Goal: Check status: Check status

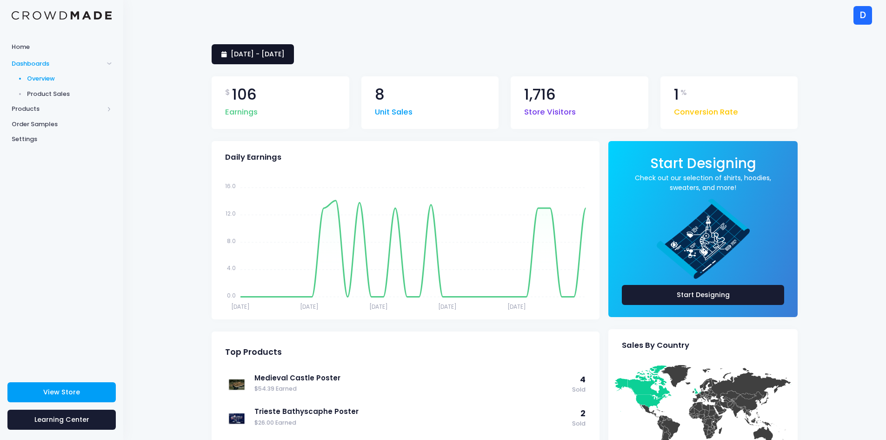
click at [269, 49] on span "14 September 2025 - 13 October 2025" at bounding box center [258, 53] width 54 height 9
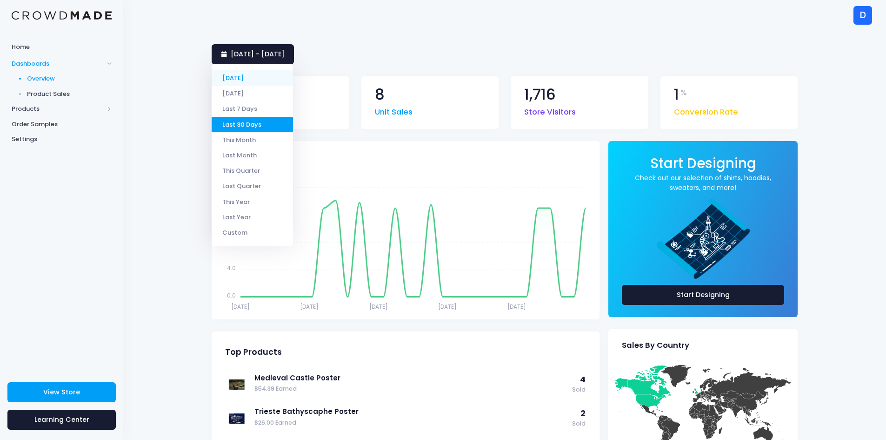
click at [251, 85] on li "[DATE]" at bounding box center [252, 77] width 81 height 15
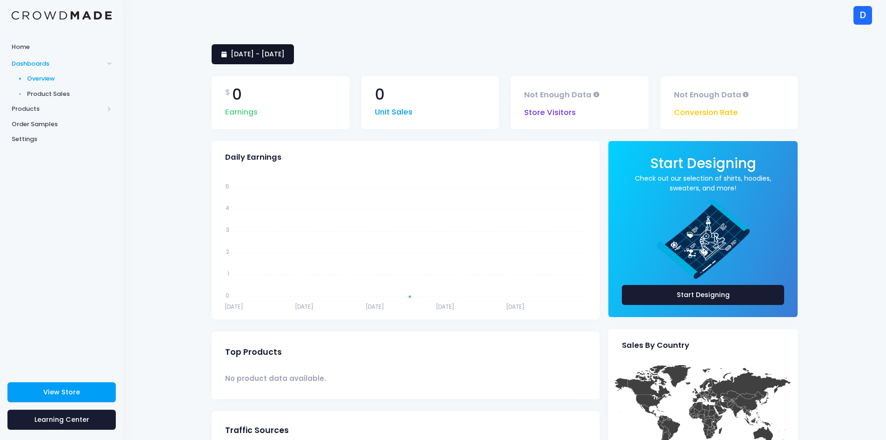
click at [257, 50] on span "[DATE] - [DATE]" at bounding box center [258, 53] width 54 height 9
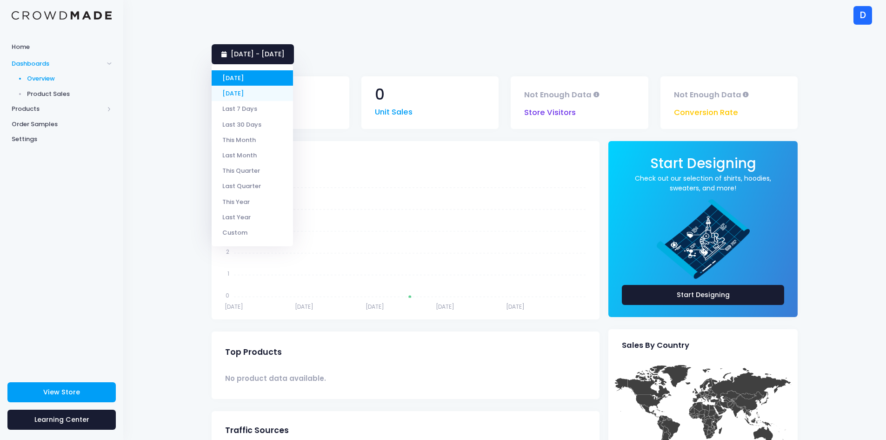
click at [254, 92] on li "[DATE]" at bounding box center [252, 93] width 81 height 15
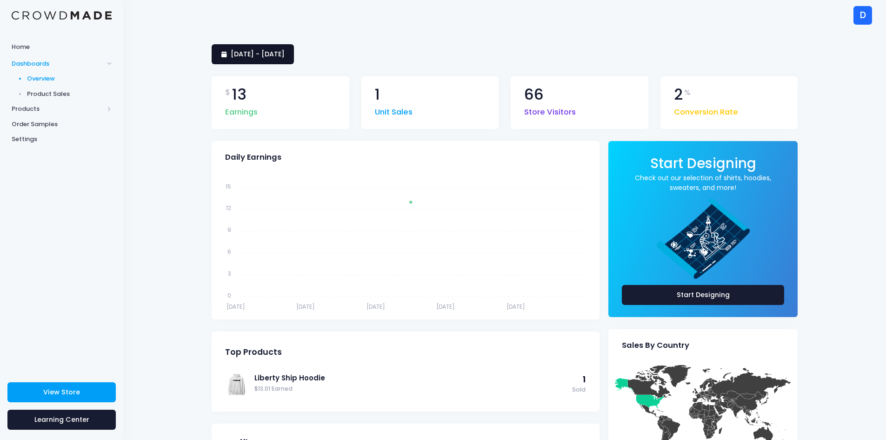
click at [252, 50] on span "13 October 2025 - 13 October 2025" at bounding box center [258, 53] width 54 height 9
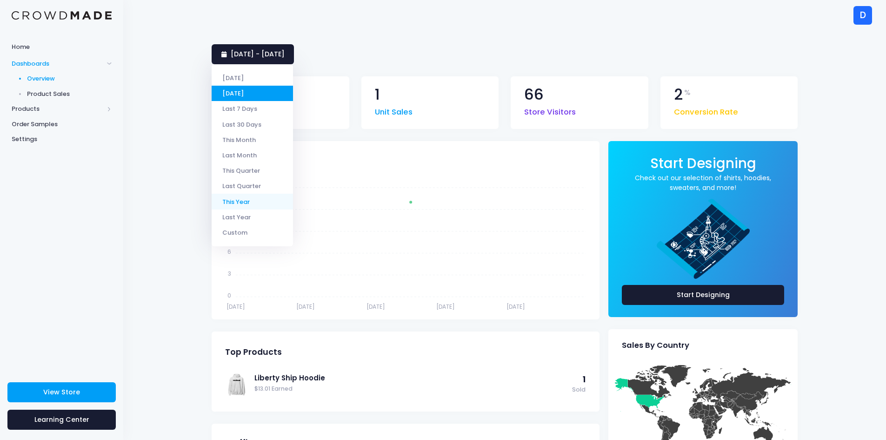
click at [247, 206] on li "This Year" at bounding box center [252, 201] width 81 height 15
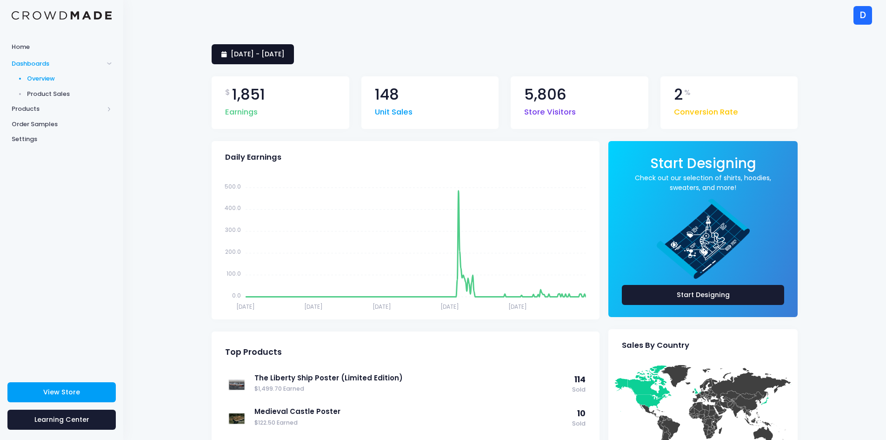
click at [285, 54] on span "[DATE] - [DATE]" at bounding box center [258, 53] width 54 height 9
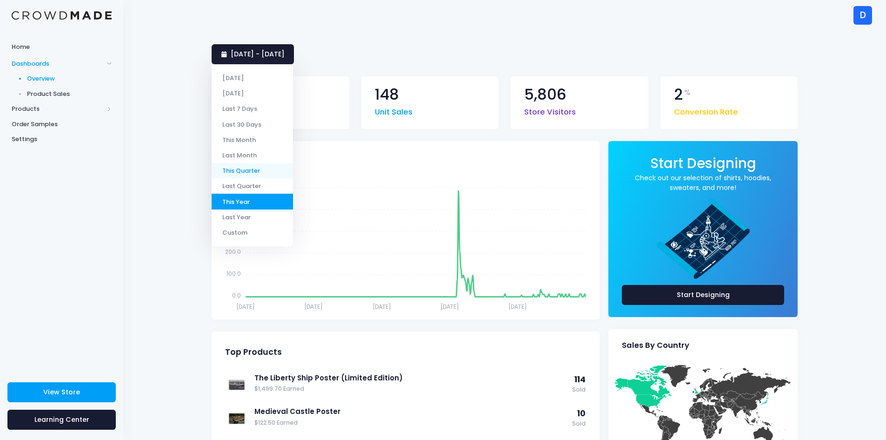
click at [246, 171] on li "This Quarter" at bounding box center [252, 170] width 81 height 15
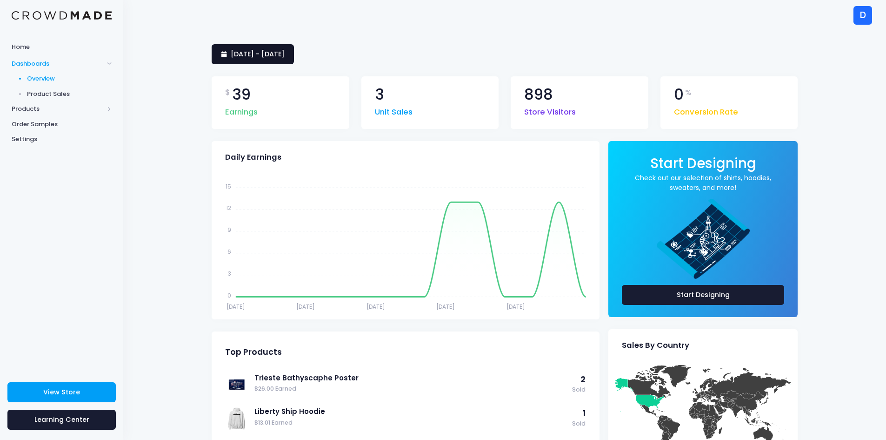
click at [276, 54] on span "1 October 2025 - 14 October 2025" at bounding box center [258, 53] width 54 height 9
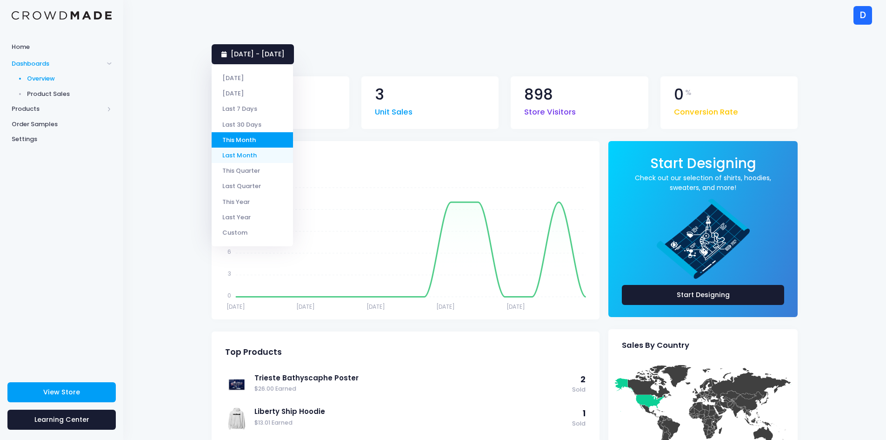
click at [269, 158] on li "Last Month" at bounding box center [252, 154] width 81 height 15
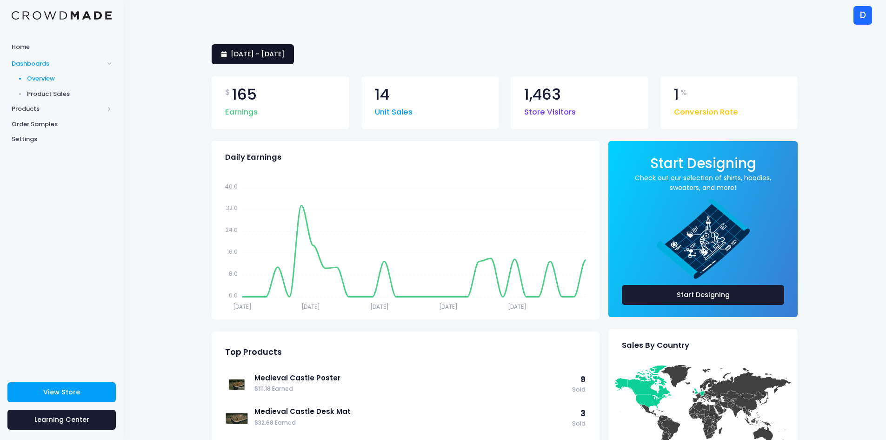
click at [285, 56] on span "[DATE] - [DATE]" at bounding box center [258, 53] width 54 height 9
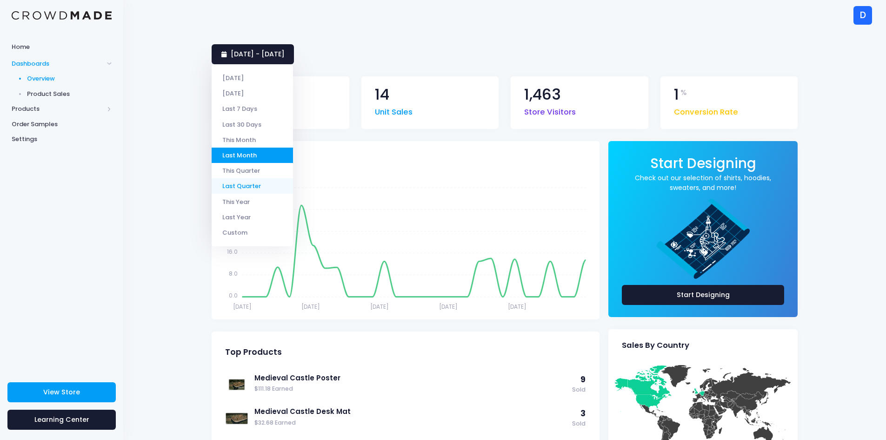
click at [258, 183] on li "Last Quarter" at bounding box center [252, 185] width 81 height 15
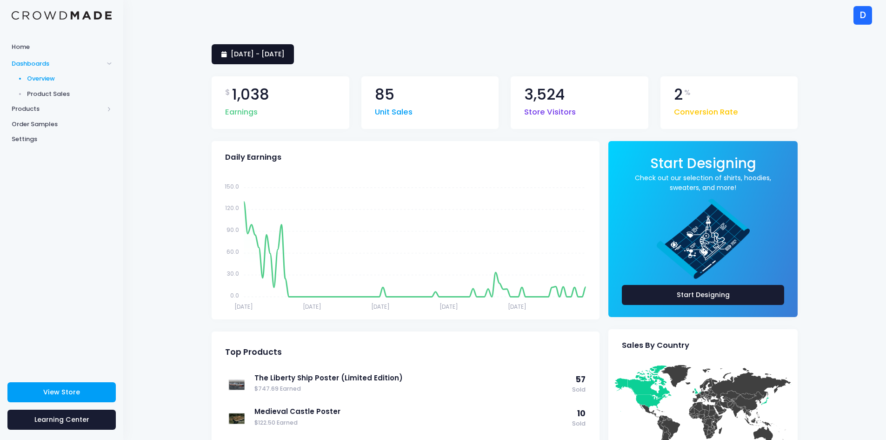
click at [260, 60] on link "[DATE] - [DATE]" at bounding box center [253, 54] width 82 height 20
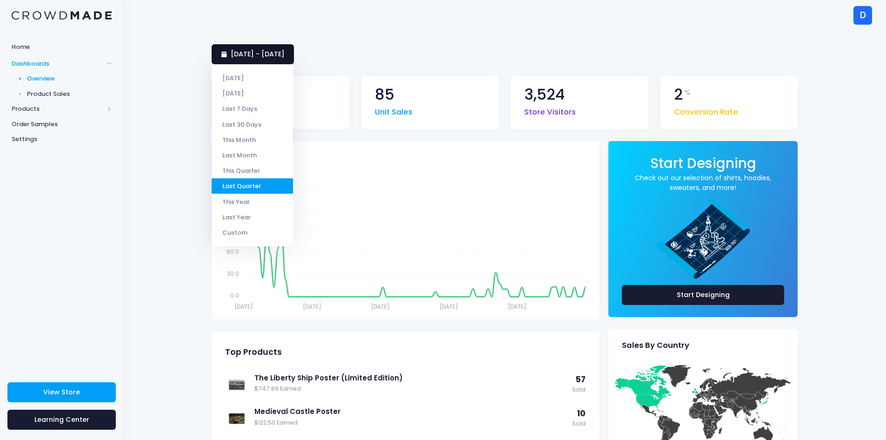
click at [260, 60] on link "[DATE] - [DATE]" at bounding box center [253, 54] width 82 height 20
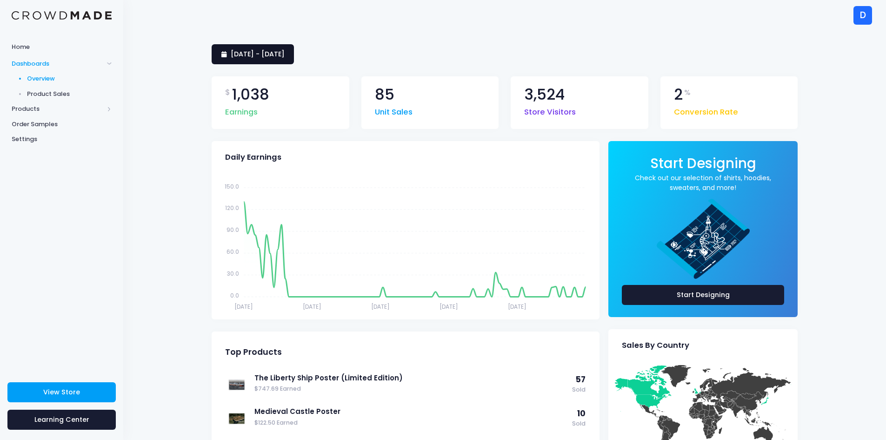
click at [260, 60] on link "[DATE] - [DATE]" at bounding box center [253, 54] width 82 height 20
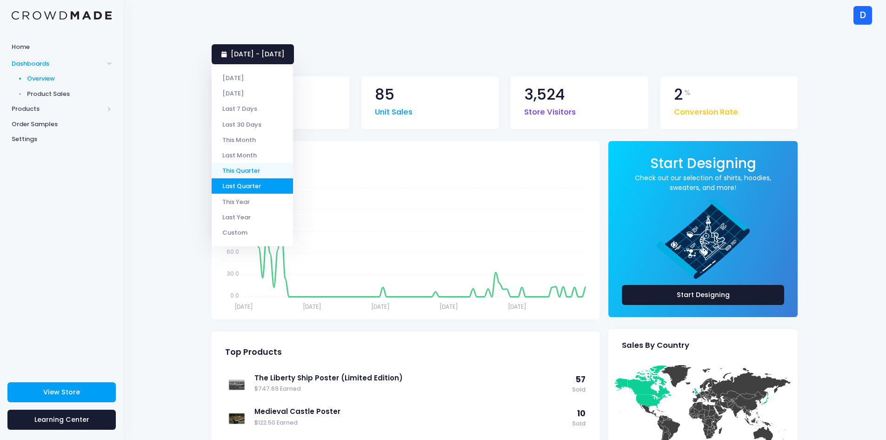
click at [257, 165] on li "This Quarter" at bounding box center [252, 170] width 81 height 15
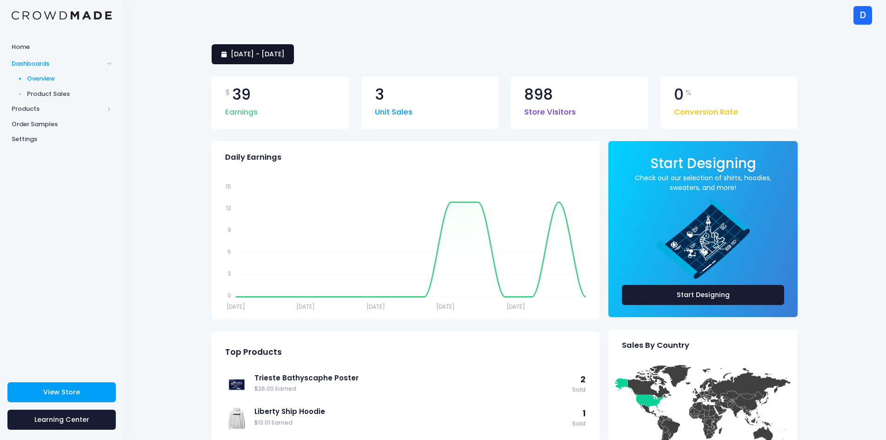
click at [274, 58] on span "[DATE] - [DATE]" at bounding box center [258, 53] width 54 height 9
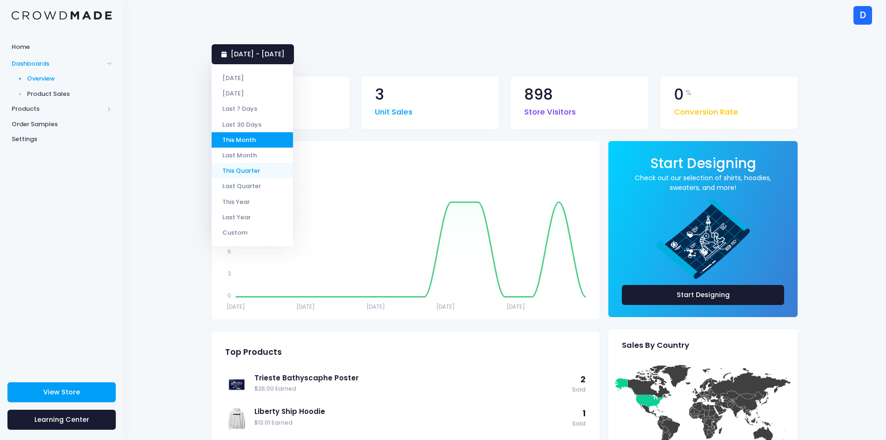
click at [252, 176] on li "This Quarter" at bounding box center [252, 170] width 81 height 15
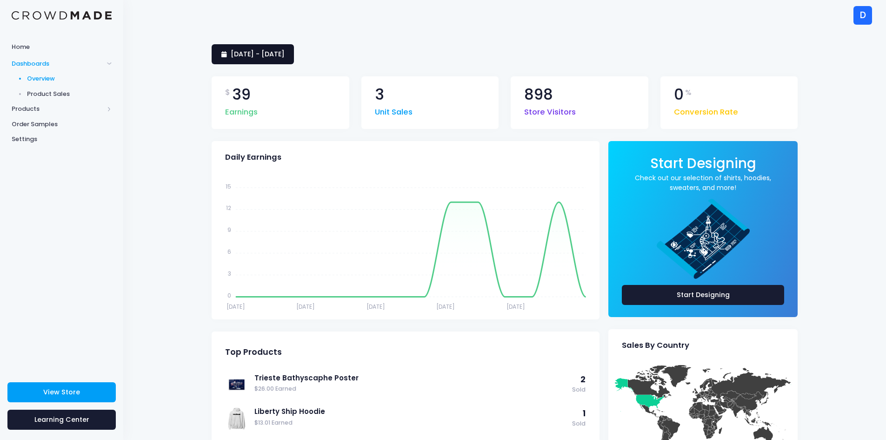
click at [287, 59] on link "[DATE] - [DATE]" at bounding box center [253, 54] width 82 height 20
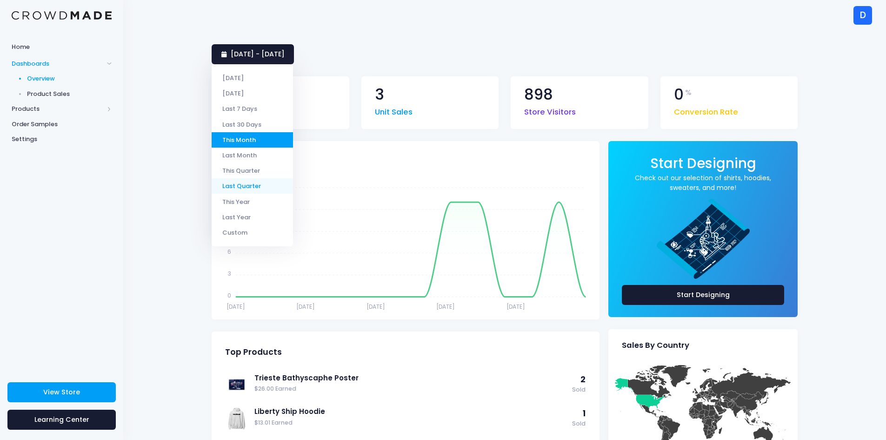
click at [258, 193] on li "Last Quarter" at bounding box center [252, 185] width 81 height 15
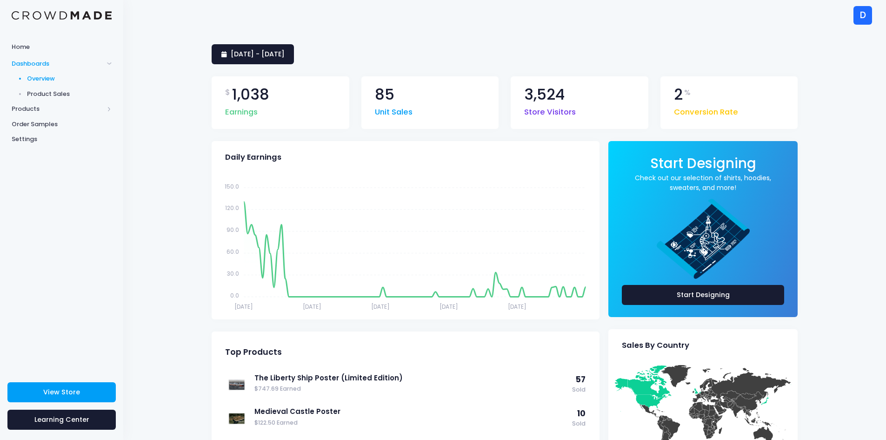
click at [260, 68] on div "$ 1,038 Earnings 85 Unit Sales 3,524 Store Visitors 2 % Conversion Rate" at bounding box center [505, 102] width 598 height 77
click at [260, 57] on span "[DATE] - [DATE]" at bounding box center [258, 53] width 54 height 9
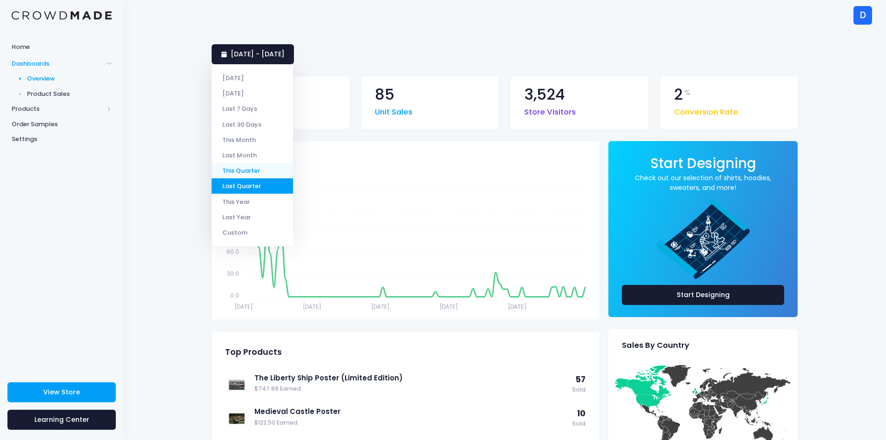
click at [264, 169] on li "This Quarter" at bounding box center [252, 170] width 81 height 15
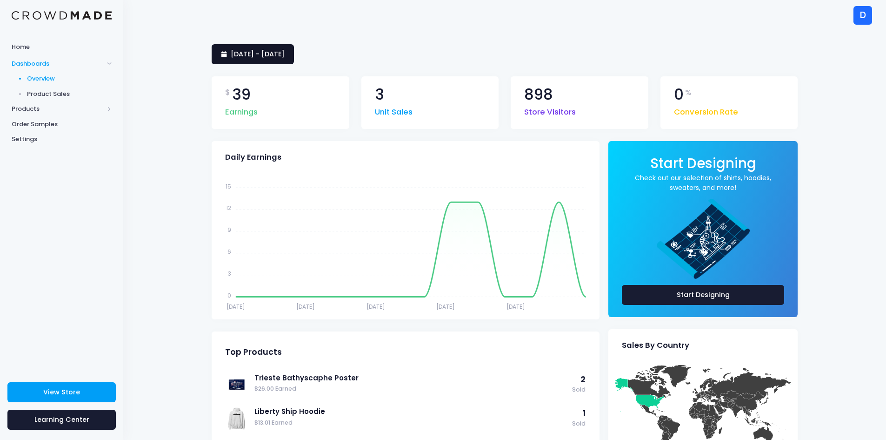
click at [256, 50] on span "[DATE] - [DATE]" at bounding box center [258, 53] width 54 height 9
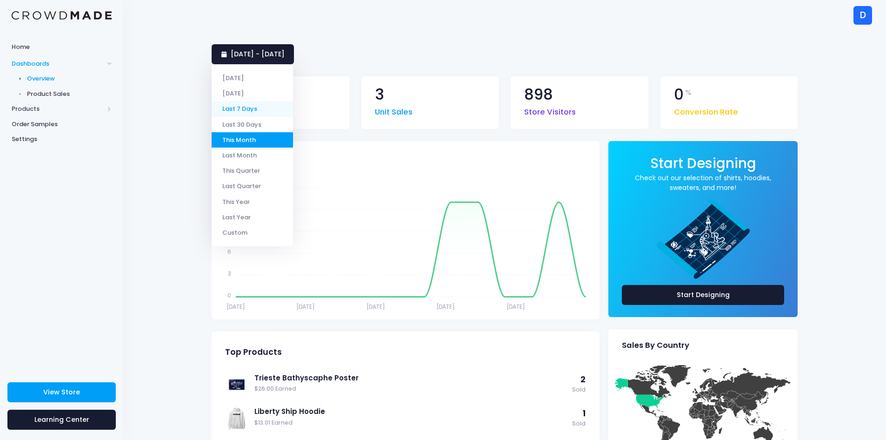
click at [255, 101] on li "Last 7 Days" at bounding box center [252, 108] width 81 height 15
